Goal: Check status: Check status

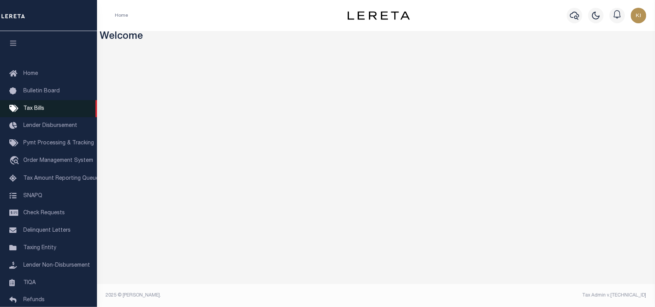
click at [33, 109] on span "Tax Bills" at bounding box center [33, 108] width 21 height 5
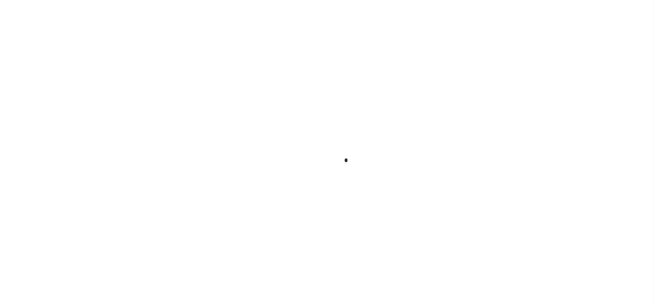
select select
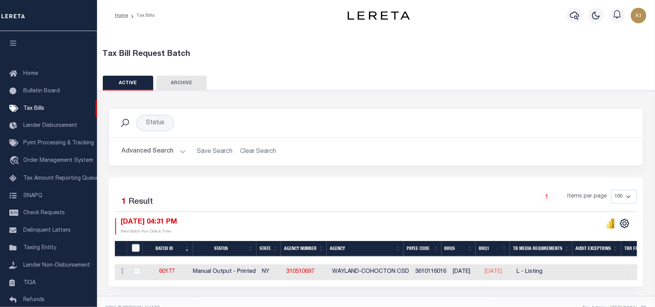
click at [181, 151] on button "Advanced Search" at bounding box center [153, 151] width 64 height 15
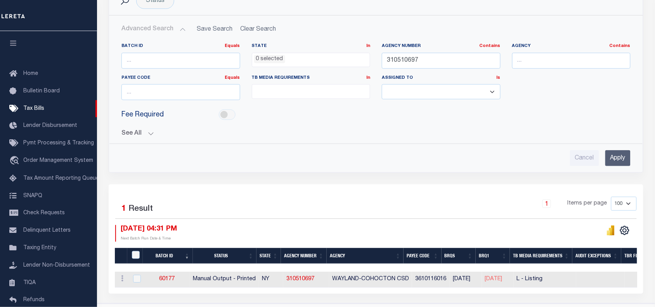
scroll to position [123, 0]
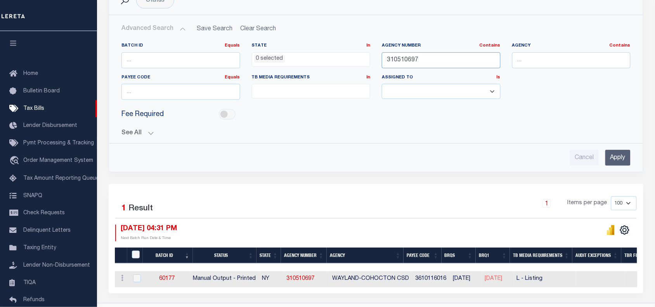
click at [403, 57] on input "310510697" at bounding box center [441, 60] width 119 height 16
paste input "422100000"
type input "422100000"
click at [616, 162] on input "Apply" at bounding box center [617, 158] width 25 height 16
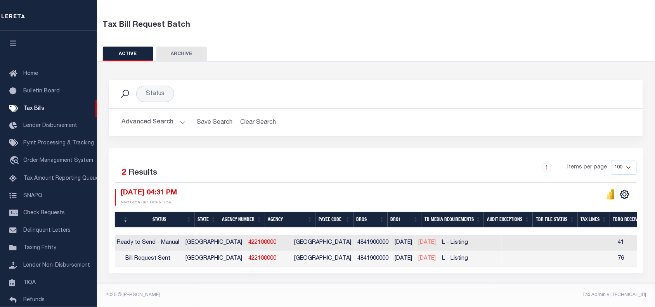
scroll to position [0, 0]
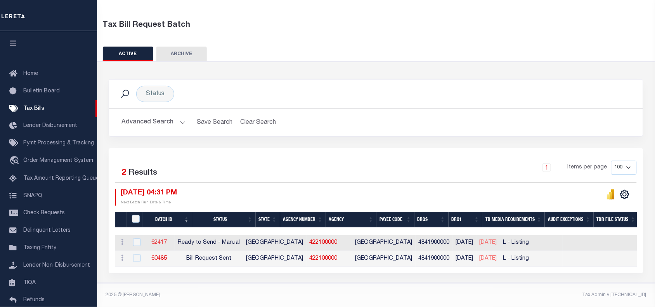
click at [167, 240] on link "62417" at bounding box center [159, 242] width 16 height 5
select select "RTS"
type input "No"
type input "Yes"
select select "27"
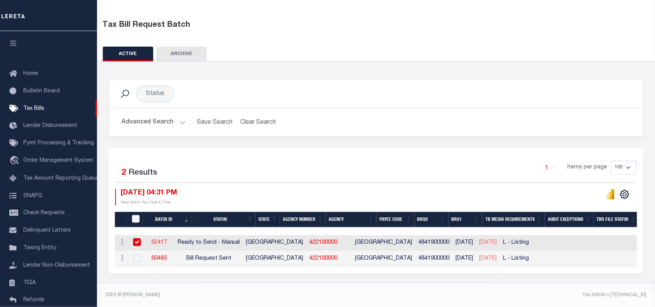
select select "20"
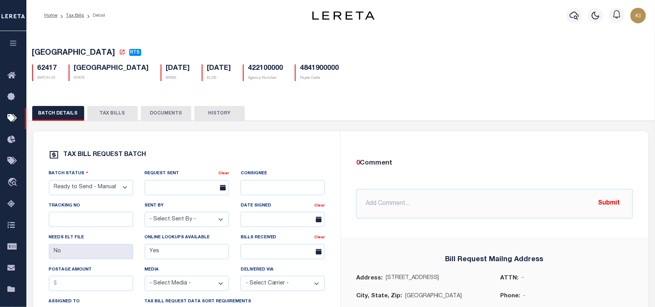
click at [111, 114] on button "TAX BILLS" at bounding box center [112, 113] width 50 height 15
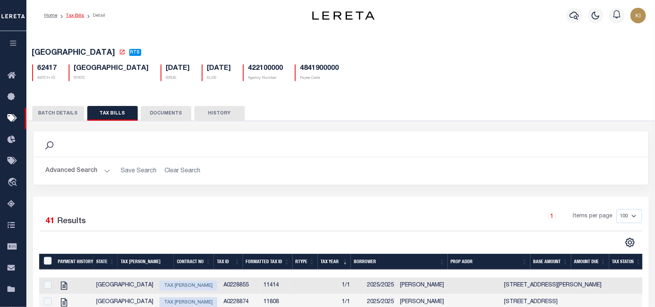
click at [72, 16] on link "Tax Bills" at bounding box center [75, 15] width 18 height 5
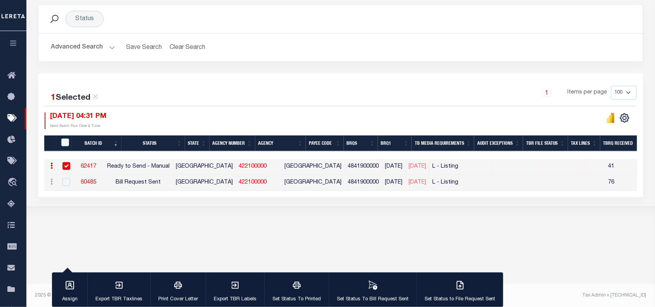
click at [300, 90] on div "1 Items per page 100 200 500 1000" at bounding box center [416, 96] width 441 height 20
click at [385, 216] on div "Tax Bill Request Batch ACTIVE ARCHIVE HISTORY Search" at bounding box center [340, 79] width 628 height 304
